Goal: Task Accomplishment & Management: Complete application form

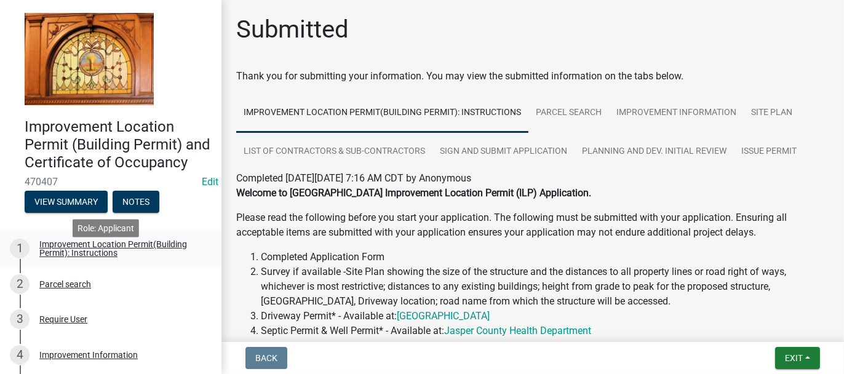
scroll to position [246, 0]
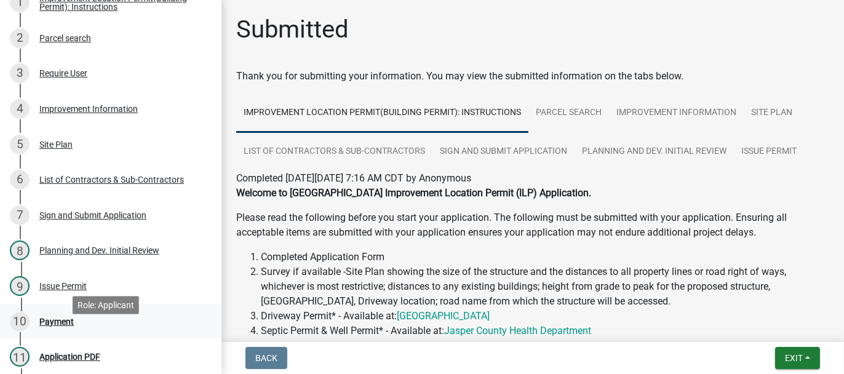
click at [54, 326] on div "Payment" at bounding box center [56, 321] width 34 height 9
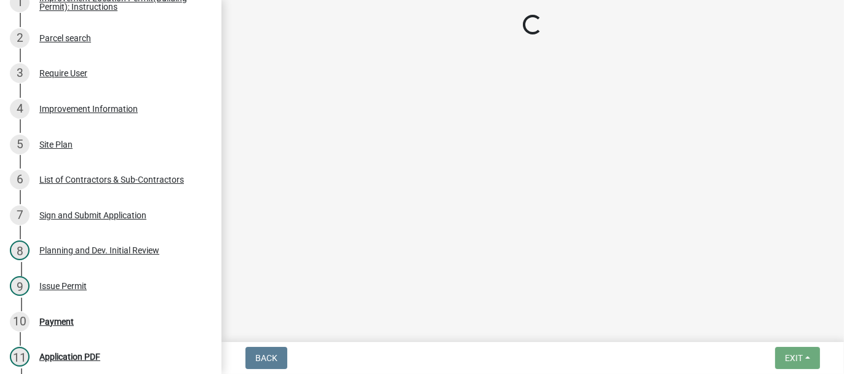
select select "3: 3"
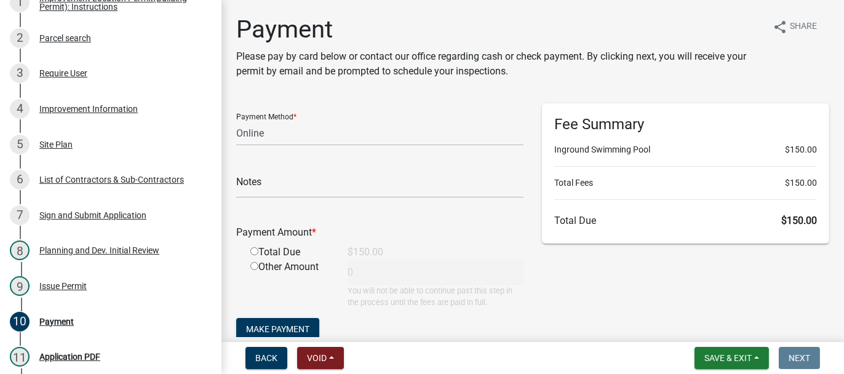
click at [252, 253] on input "radio" at bounding box center [254, 251] width 8 height 8
radio input "true"
type input "150"
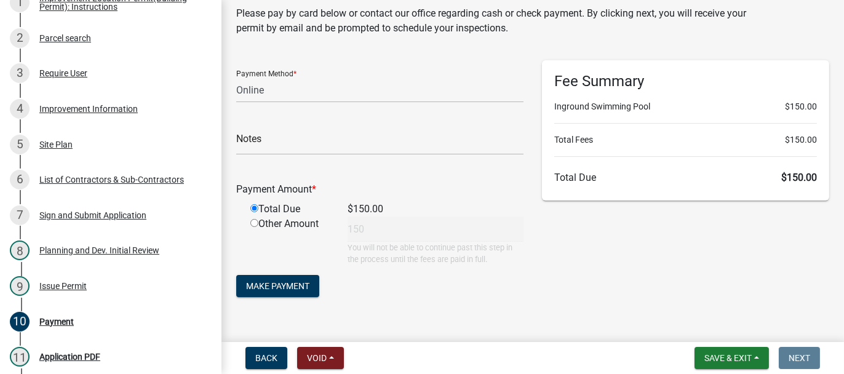
scroll to position [62, 0]
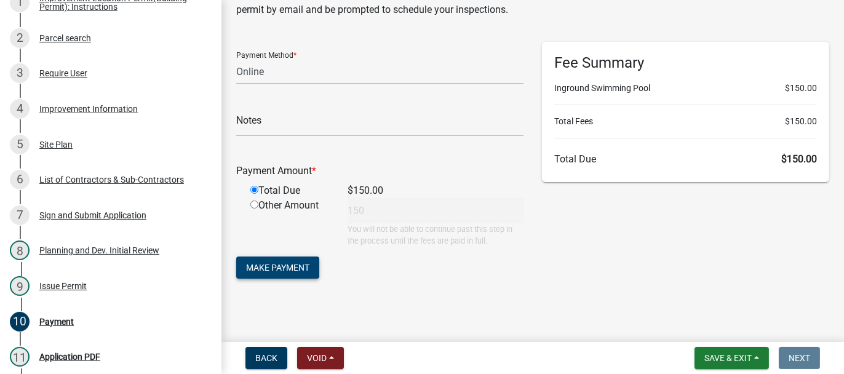
click at [261, 267] on span "Make Payment" at bounding box center [277, 268] width 63 height 10
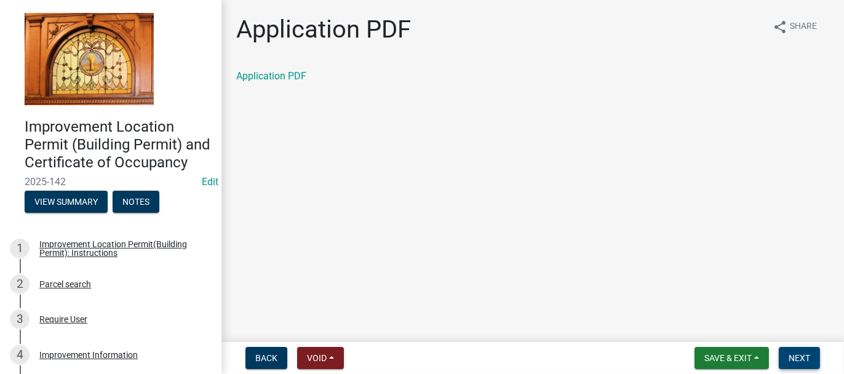
click at [795, 359] on span "Next" at bounding box center [799, 358] width 22 height 10
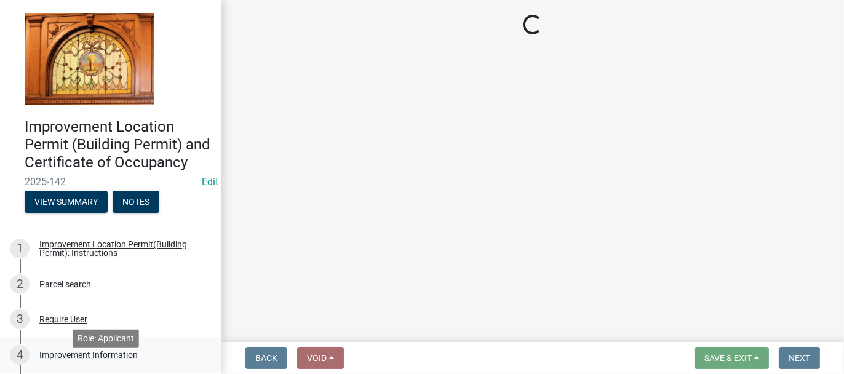
select select "62bb873c-c571-4454-ac8a-8c216551e2a3"
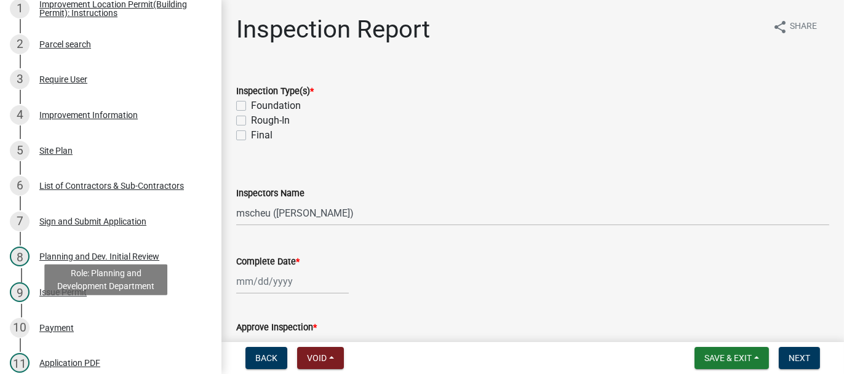
scroll to position [246, 0]
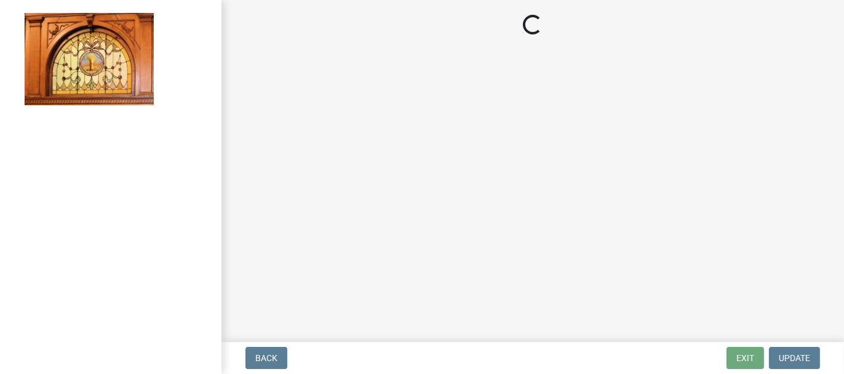
select select "62bb873c-c571-4454-ac8a-8c216551e2a3"
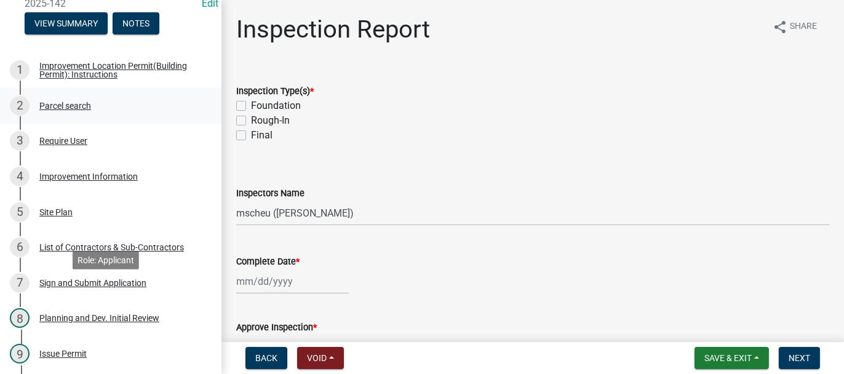
scroll to position [185, 0]
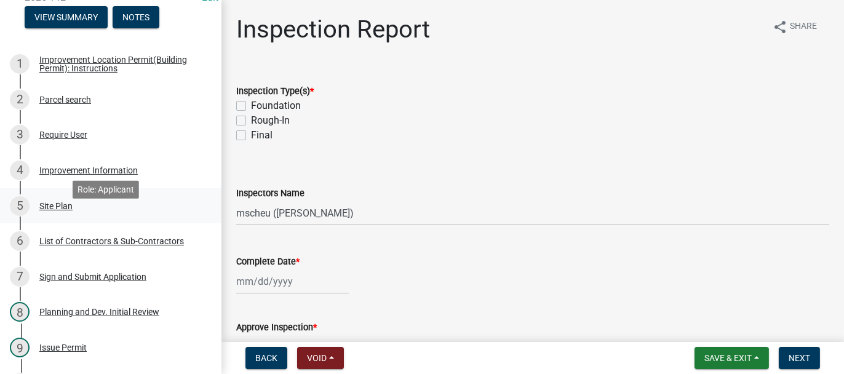
click at [53, 210] on div "Site Plan" at bounding box center [55, 206] width 33 height 9
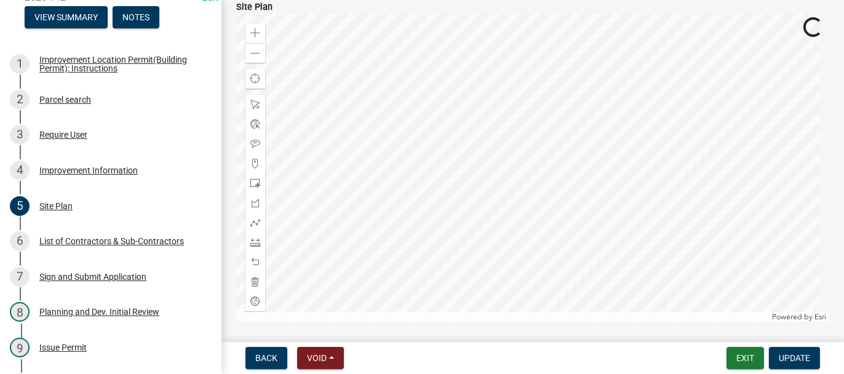
scroll to position [317, 0]
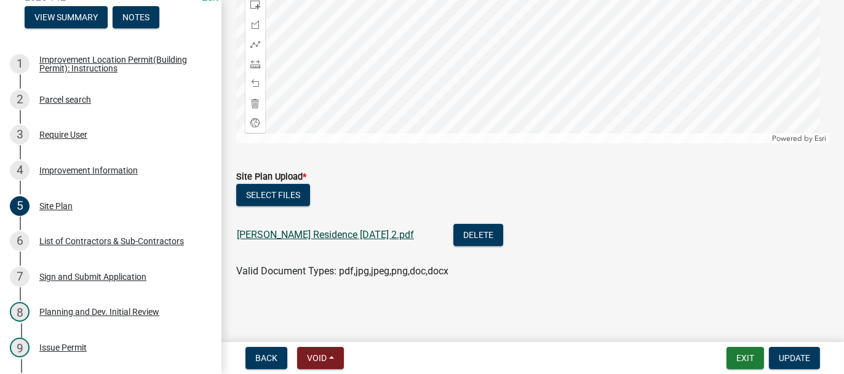
click at [256, 233] on link "DeJong Residence 2024-04-25 2.pdf" at bounding box center [325, 235] width 177 height 12
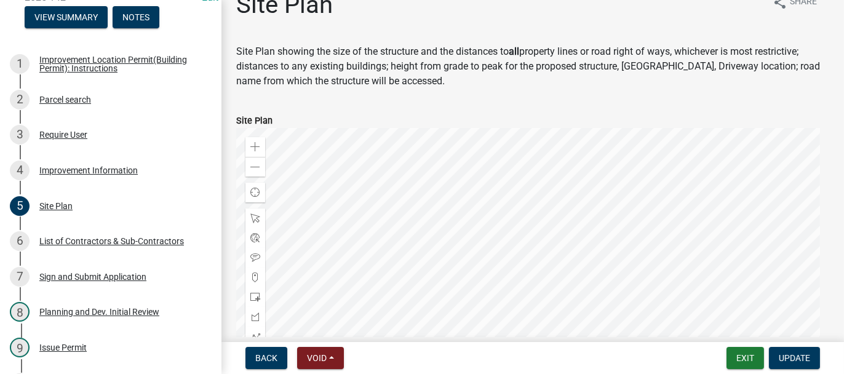
scroll to position [9, 0]
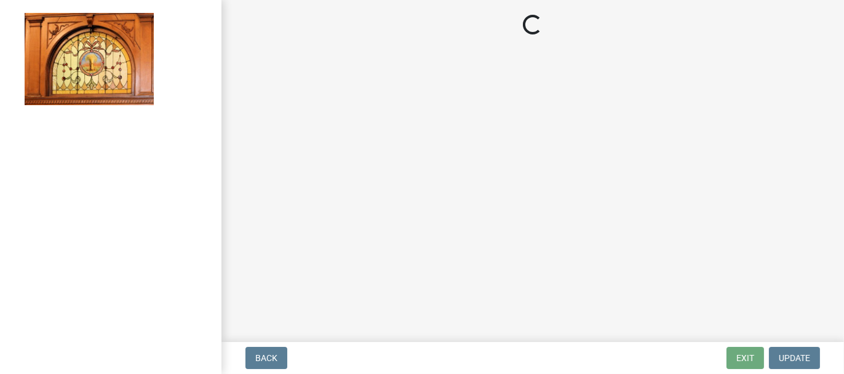
select select "62bb873c-c571-4454-ac8a-8c216551e2a3"
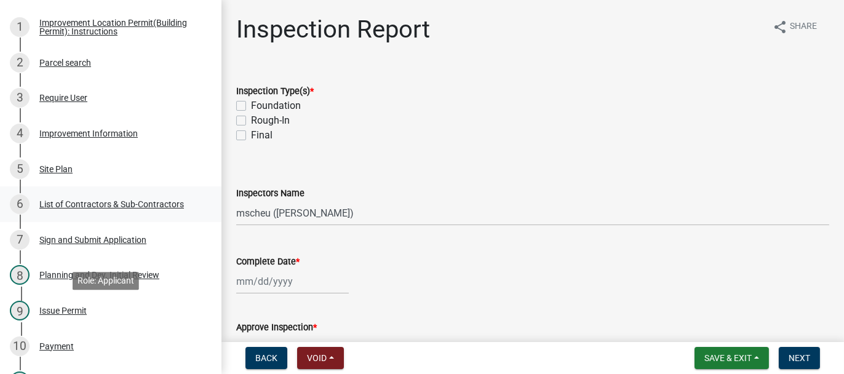
scroll to position [185, 0]
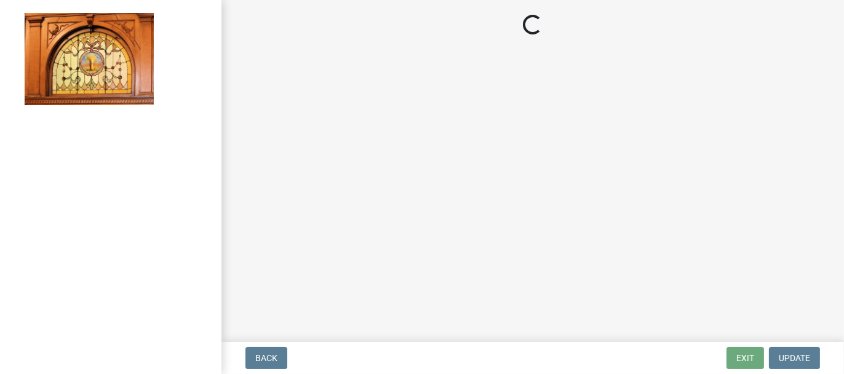
select select "62bb873c-c571-4454-ac8a-8c216551e2a3"
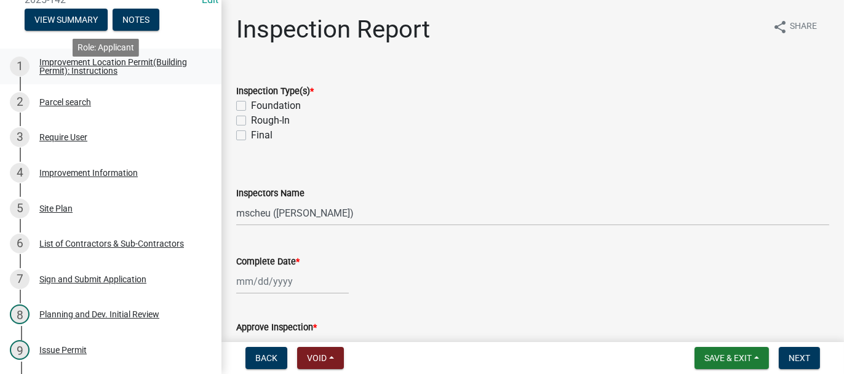
scroll to position [185, 0]
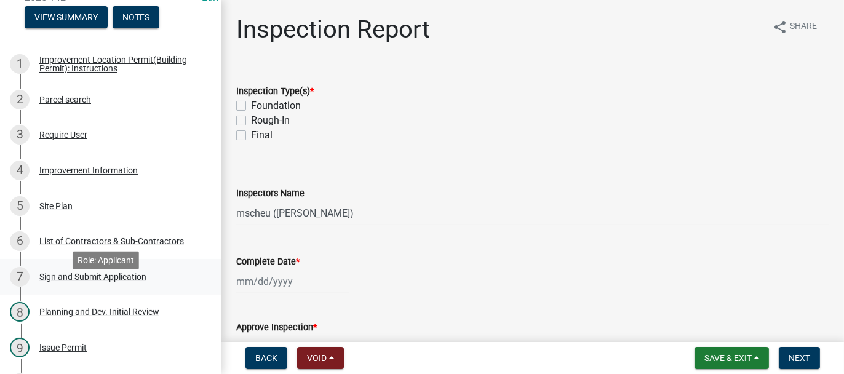
click at [48, 281] on div "Sign and Submit Application" at bounding box center [92, 276] width 107 height 9
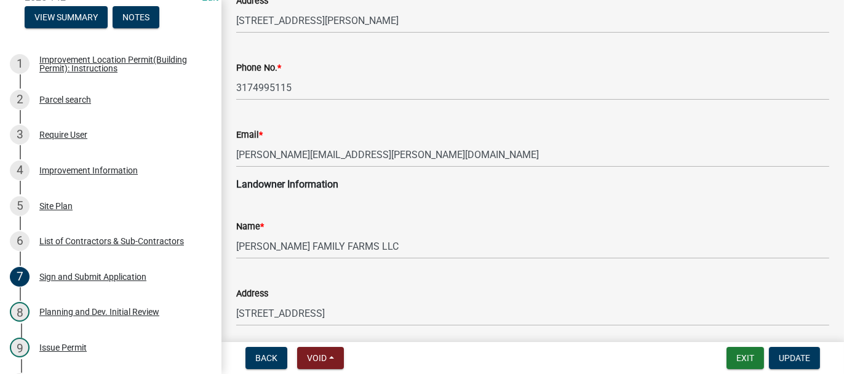
scroll to position [246, 0]
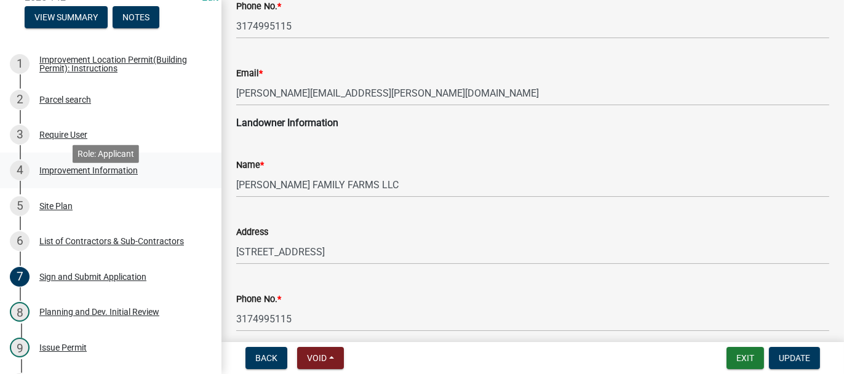
click at [55, 175] on div "Improvement Information" at bounding box center [88, 170] width 98 height 9
